Goal: Book appointment/travel/reservation

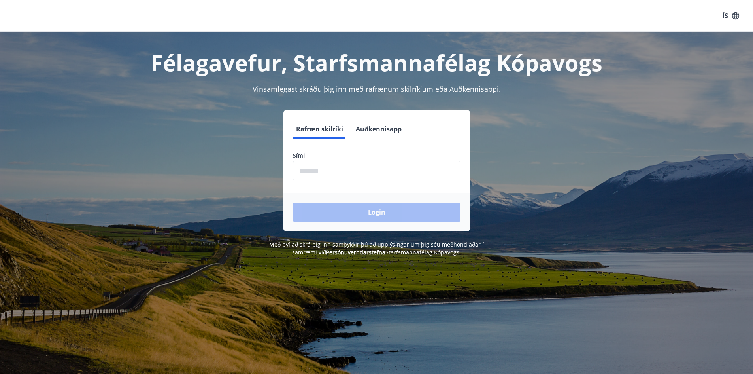
click at [309, 173] on input "phone" at bounding box center [377, 170] width 168 height 19
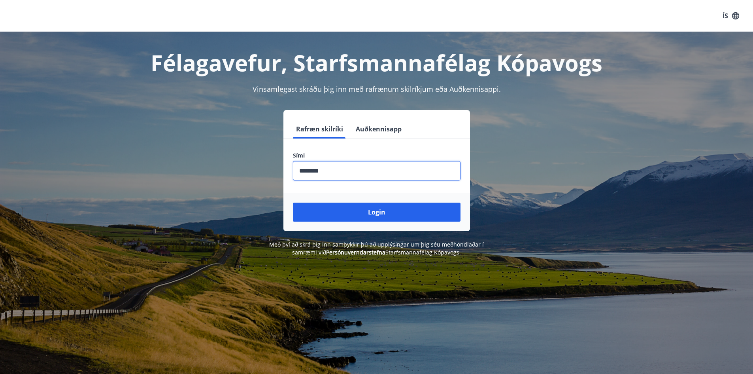
type input "********"
click at [293, 202] on button "Login" at bounding box center [377, 211] width 168 height 19
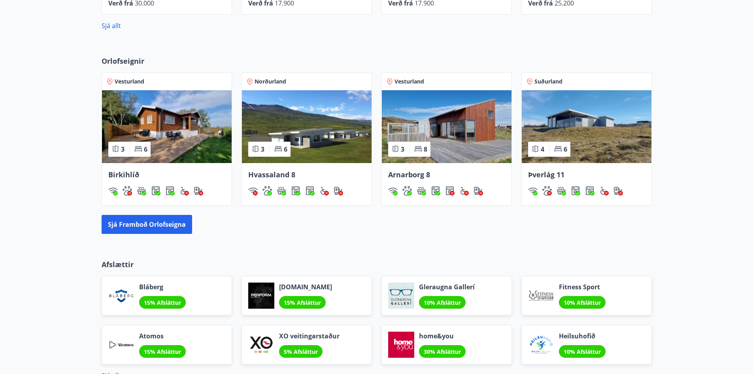
scroll to position [474, 0]
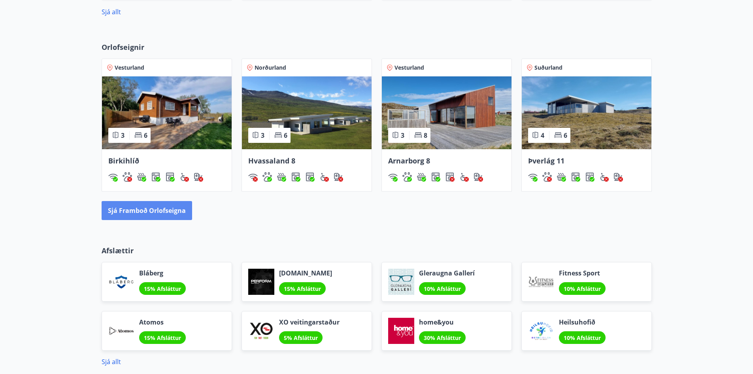
click at [146, 213] on button "Sjá framboð orlofseigna" at bounding box center [147, 210] width 91 height 19
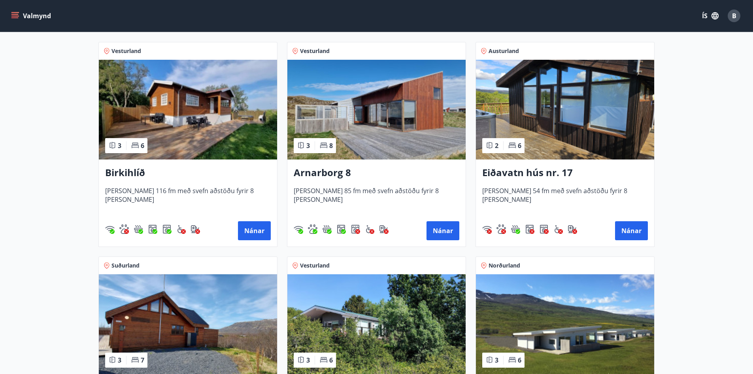
scroll to position [119, 0]
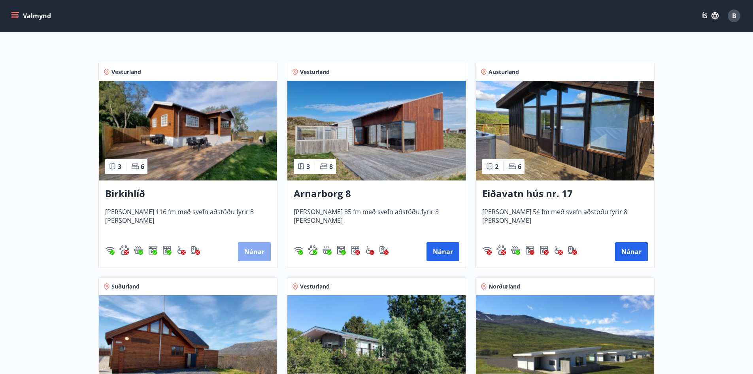
click at [249, 246] on button "Nánar" at bounding box center [254, 251] width 33 height 19
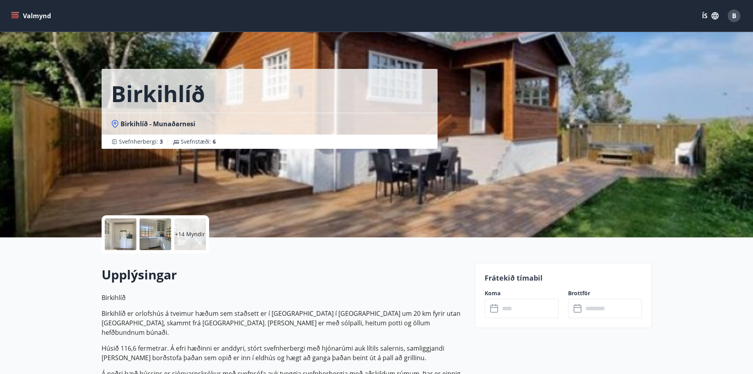
click at [127, 236] on div at bounding box center [121, 234] width 32 height 32
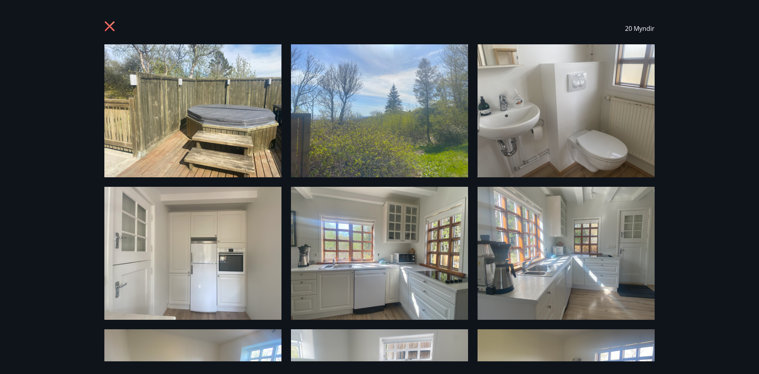
click at [104, 32] on div "20 Myndir" at bounding box center [379, 29] width 569 height 32
click at [108, 29] on icon at bounding box center [110, 26] width 10 height 10
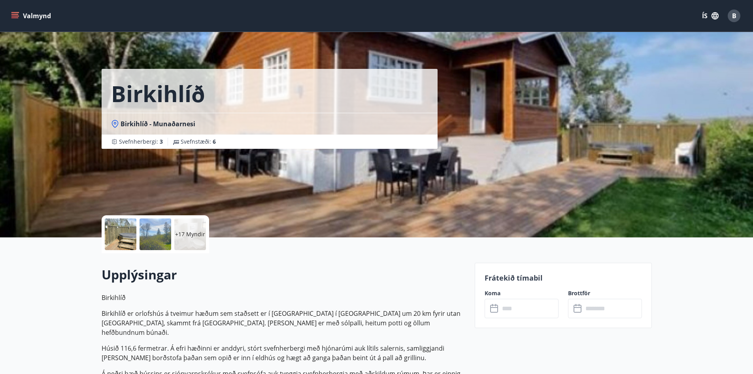
click at [495, 291] on label "Koma" at bounding box center [522, 293] width 74 height 8
click at [494, 310] on icon at bounding box center [494, 308] width 9 height 9
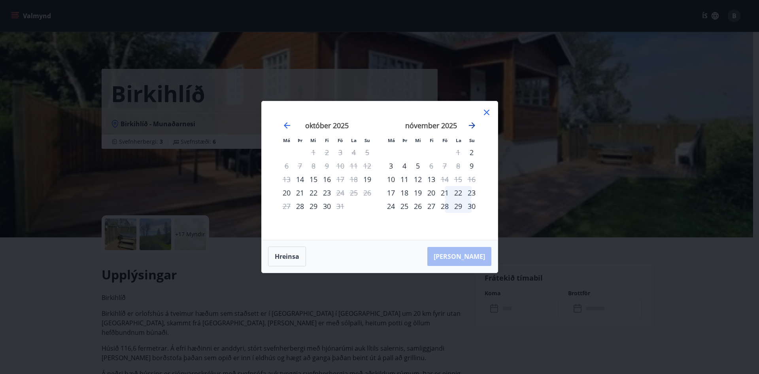
click at [474, 127] on icon "Move forward to switch to the next month." at bounding box center [471, 125] width 9 height 9
click at [447, 152] on div "5" at bounding box center [444, 151] width 13 height 13
click at [444, 152] on div "5" at bounding box center [444, 151] width 13 height 13
drag, startPoint x: 343, startPoint y: 192, endPoint x: 360, endPoint y: 193, distance: 16.6
click at [360, 193] on tr "17 18 19 20 21 22 23" at bounding box center [327, 192] width 94 height 13
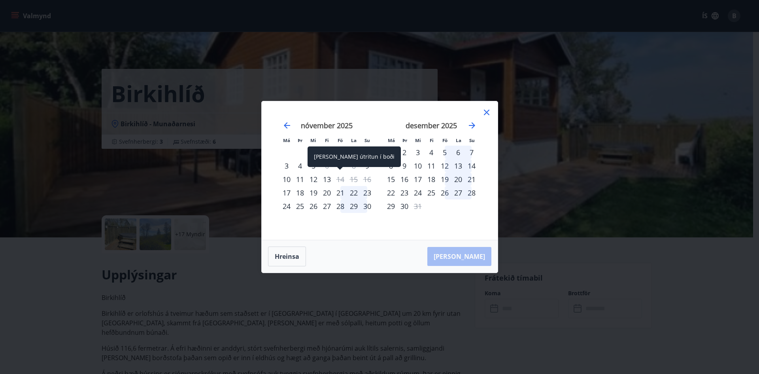
drag, startPoint x: 344, startPoint y: 183, endPoint x: 350, endPoint y: 179, distance: 7.5
click at [344, 182] on div "14" at bounding box center [340, 178] width 13 height 13
click at [351, 179] on div "15" at bounding box center [353, 178] width 13 height 13
click at [359, 178] on div "15" at bounding box center [353, 178] width 13 height 13
click at [443, 151] on div "5" at bounding box center [444, 151] width 13 height 13
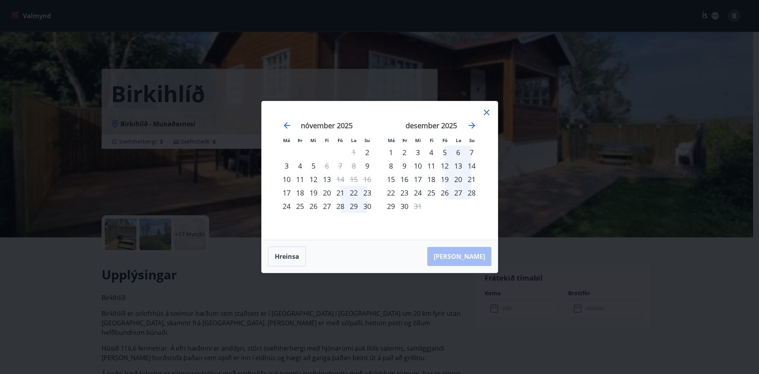
click at [444, 151] on div "5" at bounding box center [444, 151] width 13 height 13
click at [445, 151] on div "5" at bounding box center [444, 151] width 13 height 13
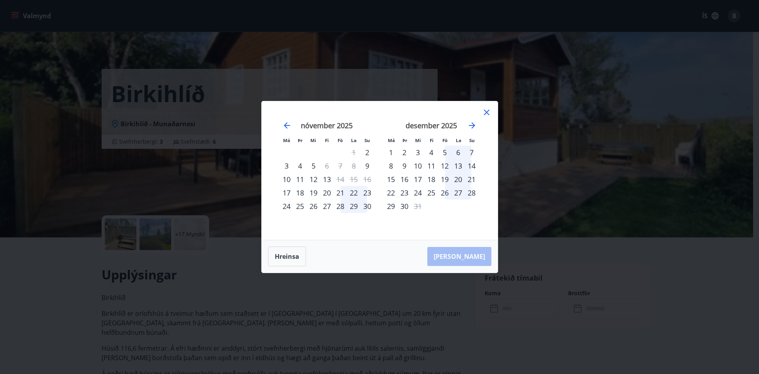
click at [422, 180] on div "17" at bounding box center [417, 178] width 13 height 13
click at [409, 177] on div "16" at bounding box center [404, 178] width 13 height 13
click at [396, 177] on div "15" at bounding box center [390, 178] width 13 height 13
click at [390, 178] on div "15" at bounding box center [390, 178] width 13 height 13
click at [419, 202] on div "31" at bounding box center [417, 205] width 13 height 13
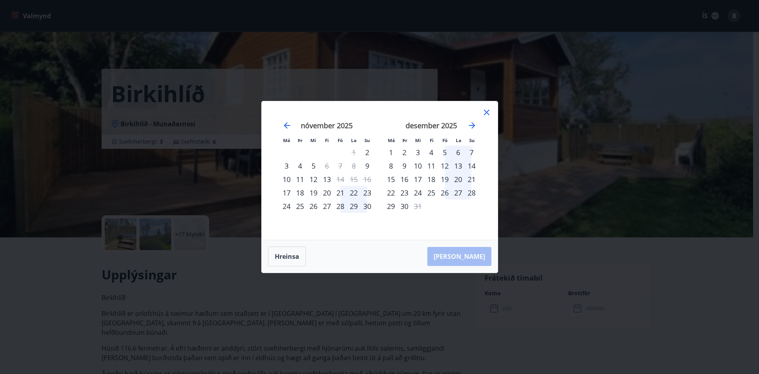
click at [389, 154] on div "1" at bounding box center [390, 151] width 13 height 13
click at [450, 151] on div "5" at bounding box center [444, 151] width 13 height 13
click at [442, 154] on div "5" at bounding box center [444, 151] width 13 height 13
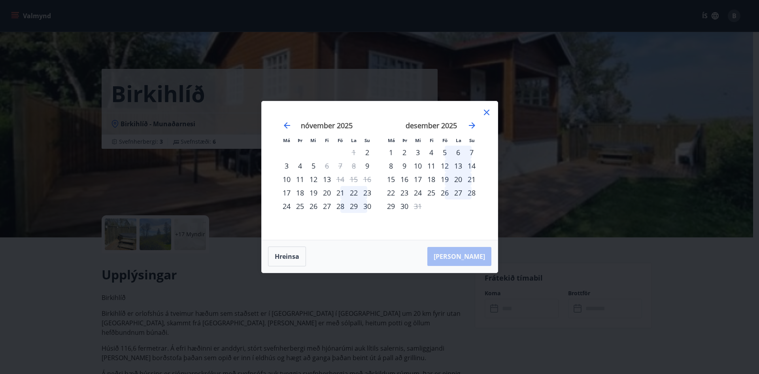
click at [445, 153] on div "5" at bounding box center [444, 151] width 13 height 13
click at [446, 153] on div "5" at bounding box center [444, 151] width 13 height 13
drag, startPoint x: 467, startPoint y: 248, endPoint x: 468, endPoint y: 254, distance: 5.6
click at [467, 249] on div "Hreinsa Taka Frá" at bounding box center [380, 256] width 236 height 32
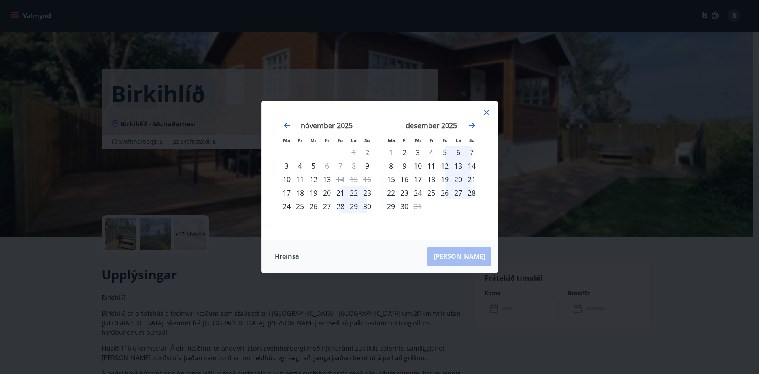
click at [468, 254] on div "Hreinsa Taka Frá" at bounding box center [380, 256] width 236 height 32
click at [445, 154] on div "5" at bounding box center [444, 151] width 13 height 13
click at [444, 153] on div "5" at bounding box center [444, 151] width 13 height 13
drag, startPoint x: 444, startPoint y: 153, endPoint x: 468, endPoint y: 156, distance: 23.8
click at [468, 156] on tr "1 2 3 4 5 6 7" at bounding box center [431, 151] width 94 height 13
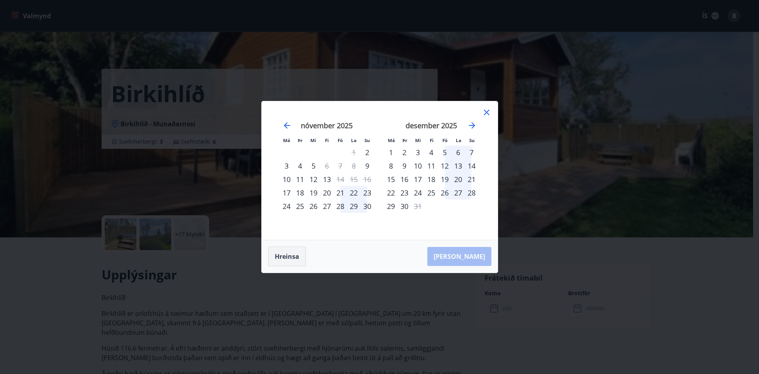
click at [299, 253] on button "Hreinsa" at bounding box center [287, 256] width 38 height 20
click at [472, 127] on icon "Move forward to switch to the next month." at bounding box center [471, 125] width 9 height 9
click at [444, 151] on div "5" at bounding box center [444, 151] width 13 height 13
click at [472, 153] on div "7" at bounding box center [471, 151] width 13 height 13
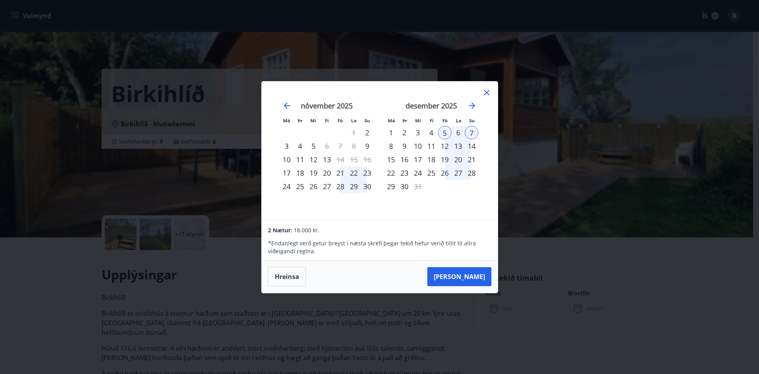
click at [491, 93] on icon at bounding box center [486, 92] width 9 height 9
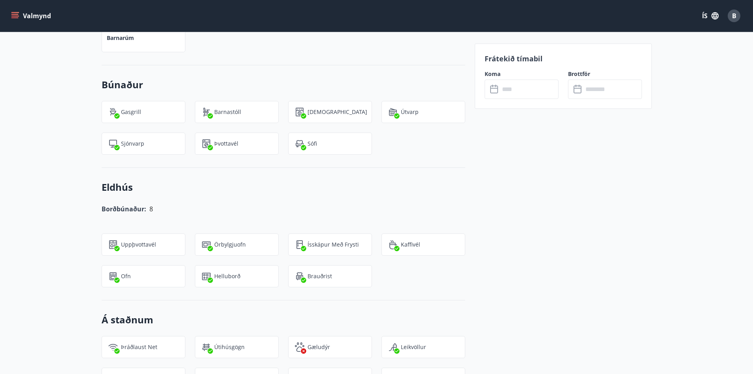
scroll to position [683, 0]
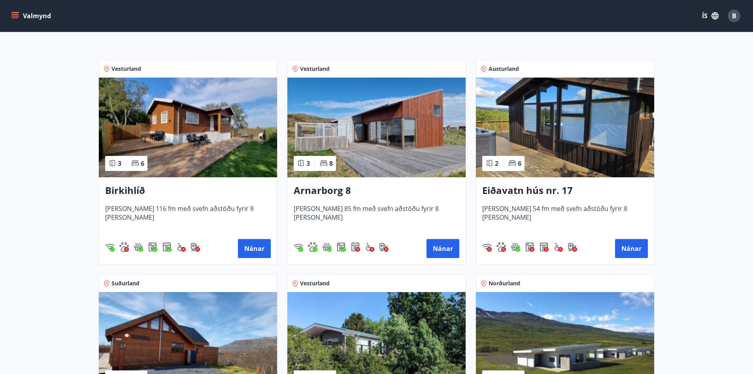
scroll to position [158, 0]
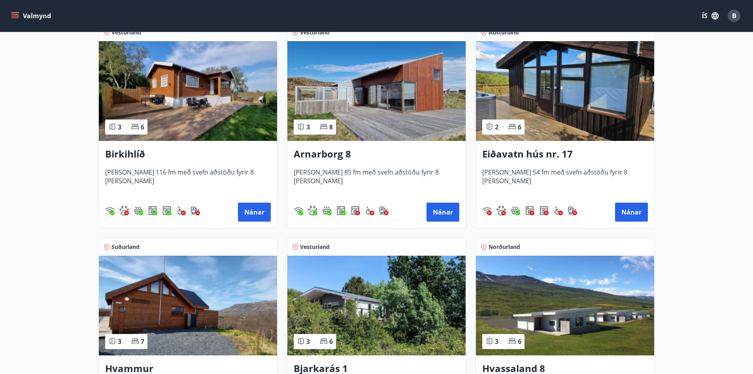
click at [367, 111] on img at bounding box center [376, 91] width 178 height 100
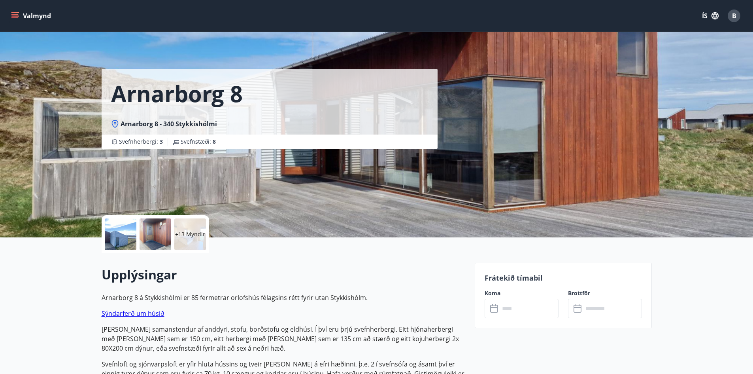
click at [123, 227] on div at bounding box center [121, 234] width 32 height 32
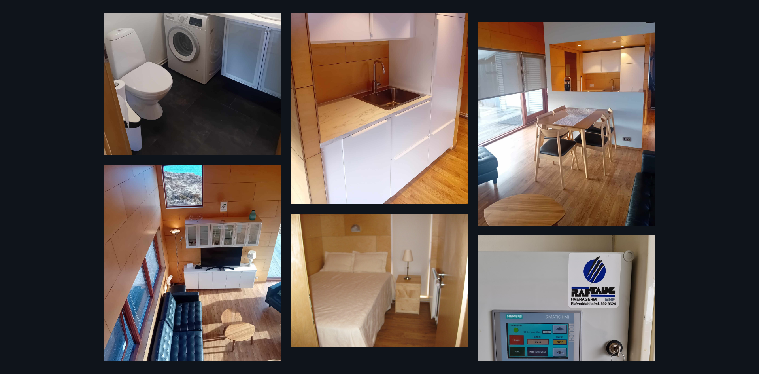
scroll to position [712, 0]
